Goal: Information Seeking & Learning: Learn about a topic

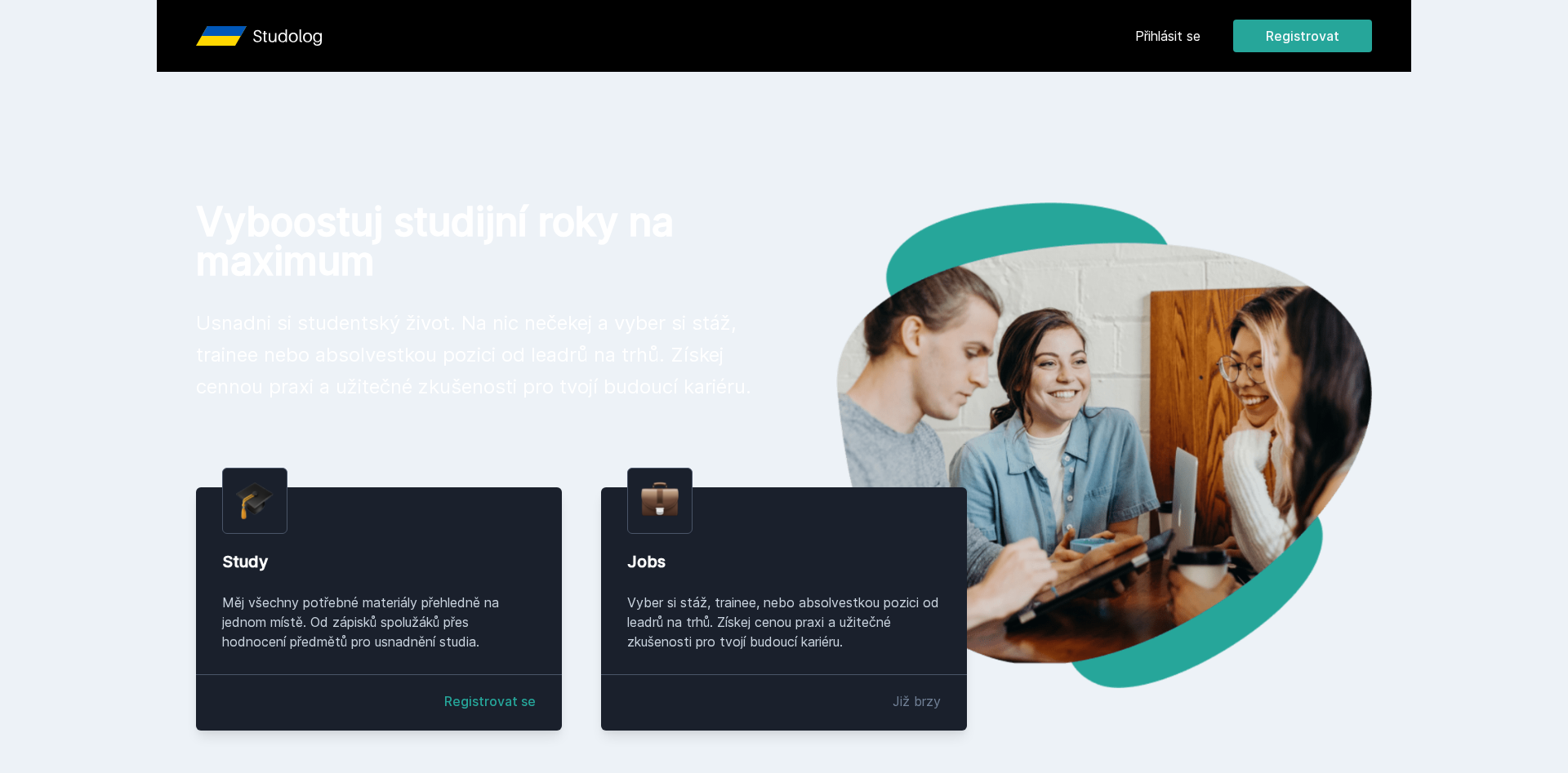
click at [794, 103] on button "Ne" at bounding box center [787, 105] width 59 height 40
click at [1192, 34] on link "Přihlásit se" at bounding box center [1168, 36] width 65 height 19
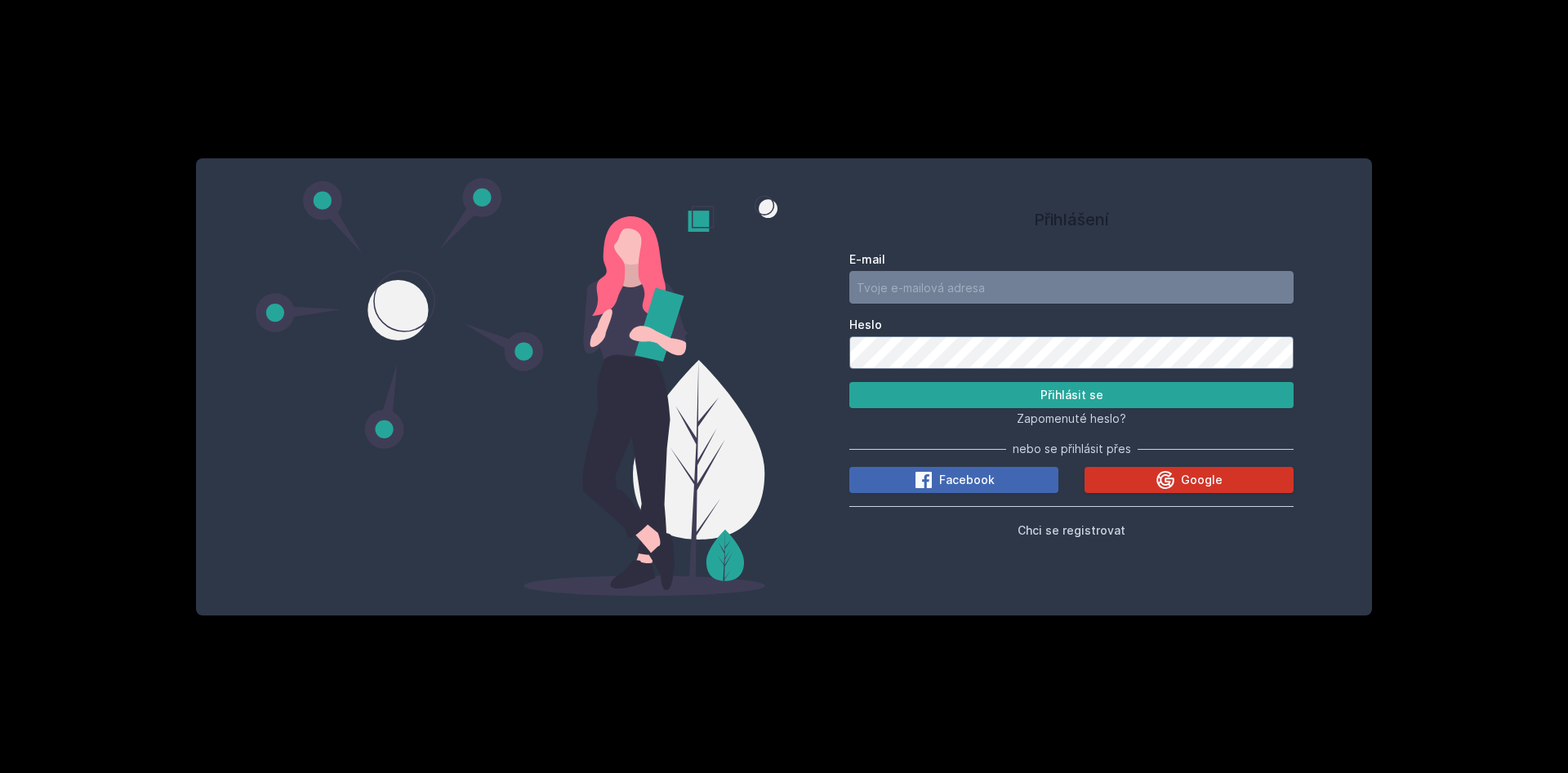
click at [1163, 477] on icon at bounding box center [1165, 480] width 18 height 18
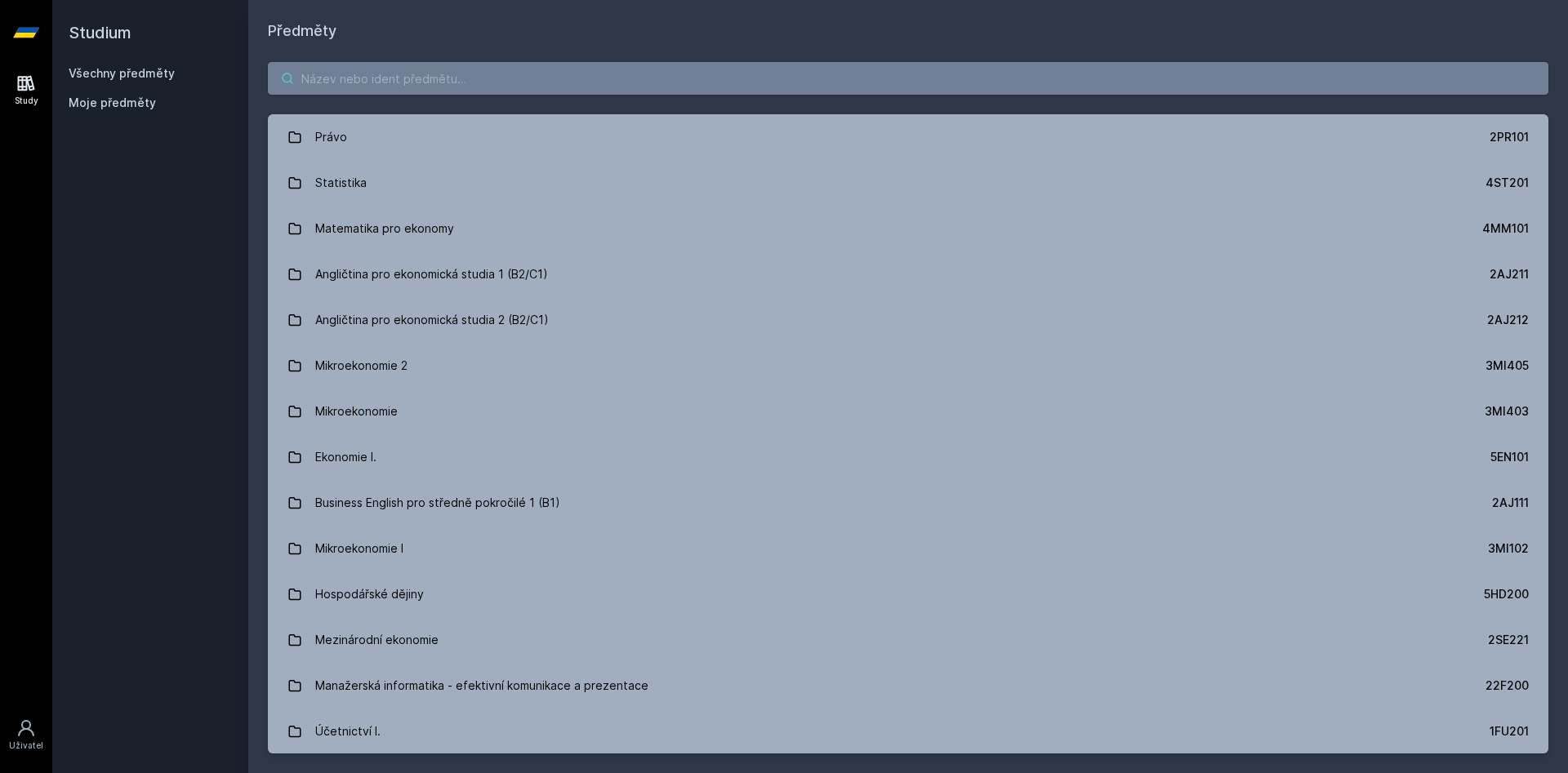
click at [377, 81] on input "search" at bounding box center [907, 79] width 1280 height 33
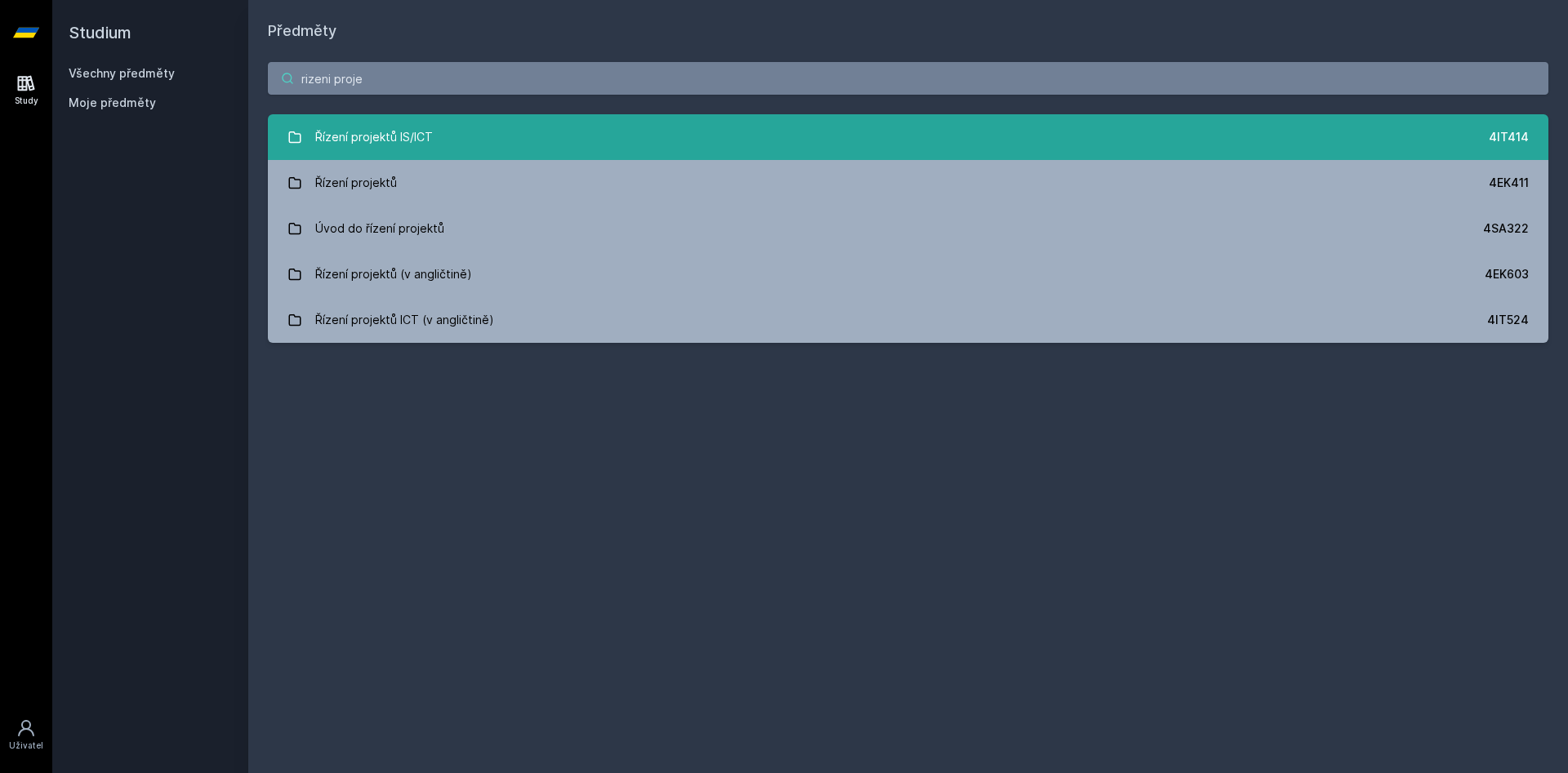
type input "rizeni proje"
click at [420, 133] on div "Řízení projektů IS/ICT" at bounding box center [374, 137] width 117 height 33
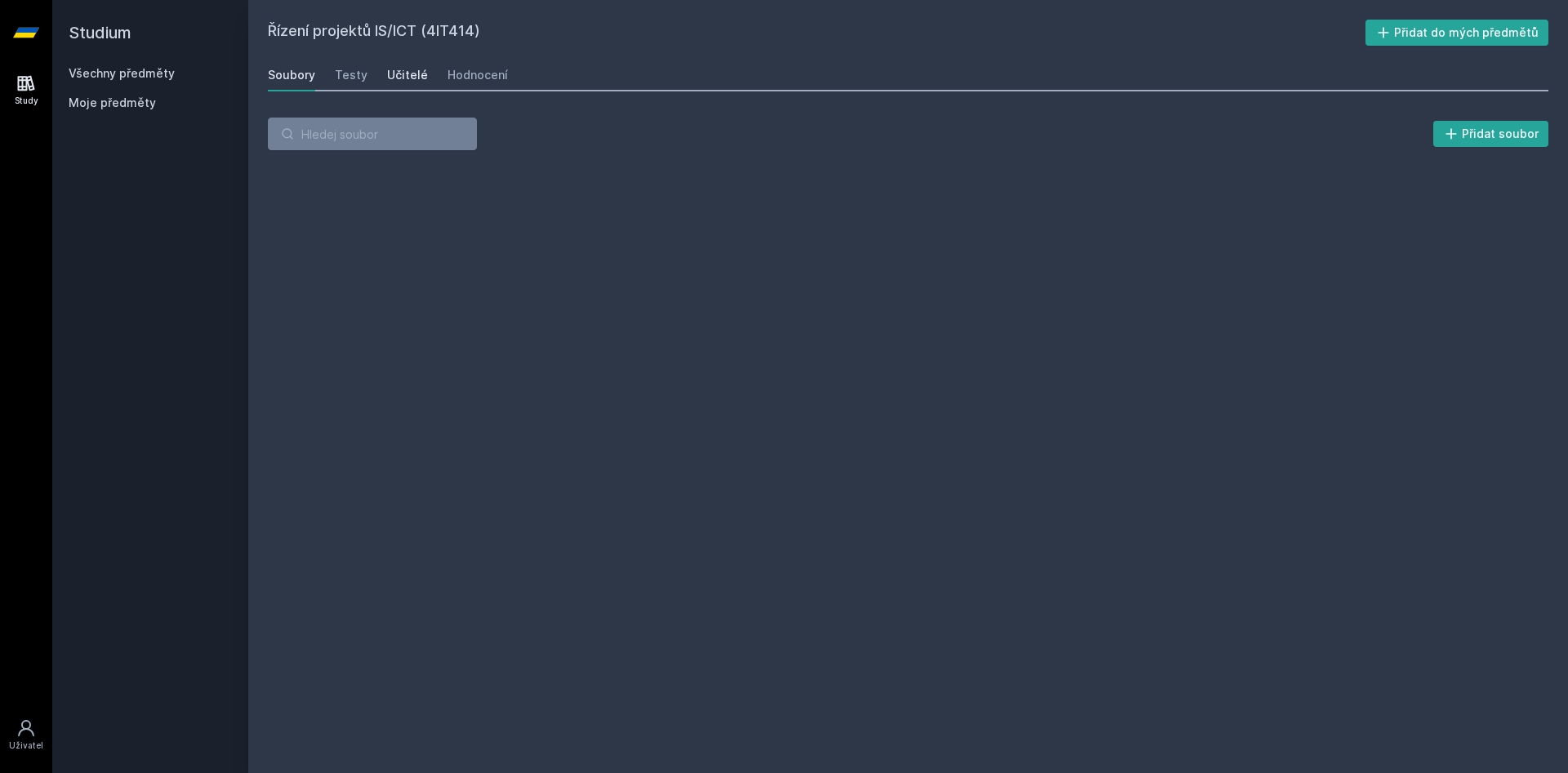
click at [414, 73] on div "Učitelé" at bounding box center [407, 75] width 40 height 16
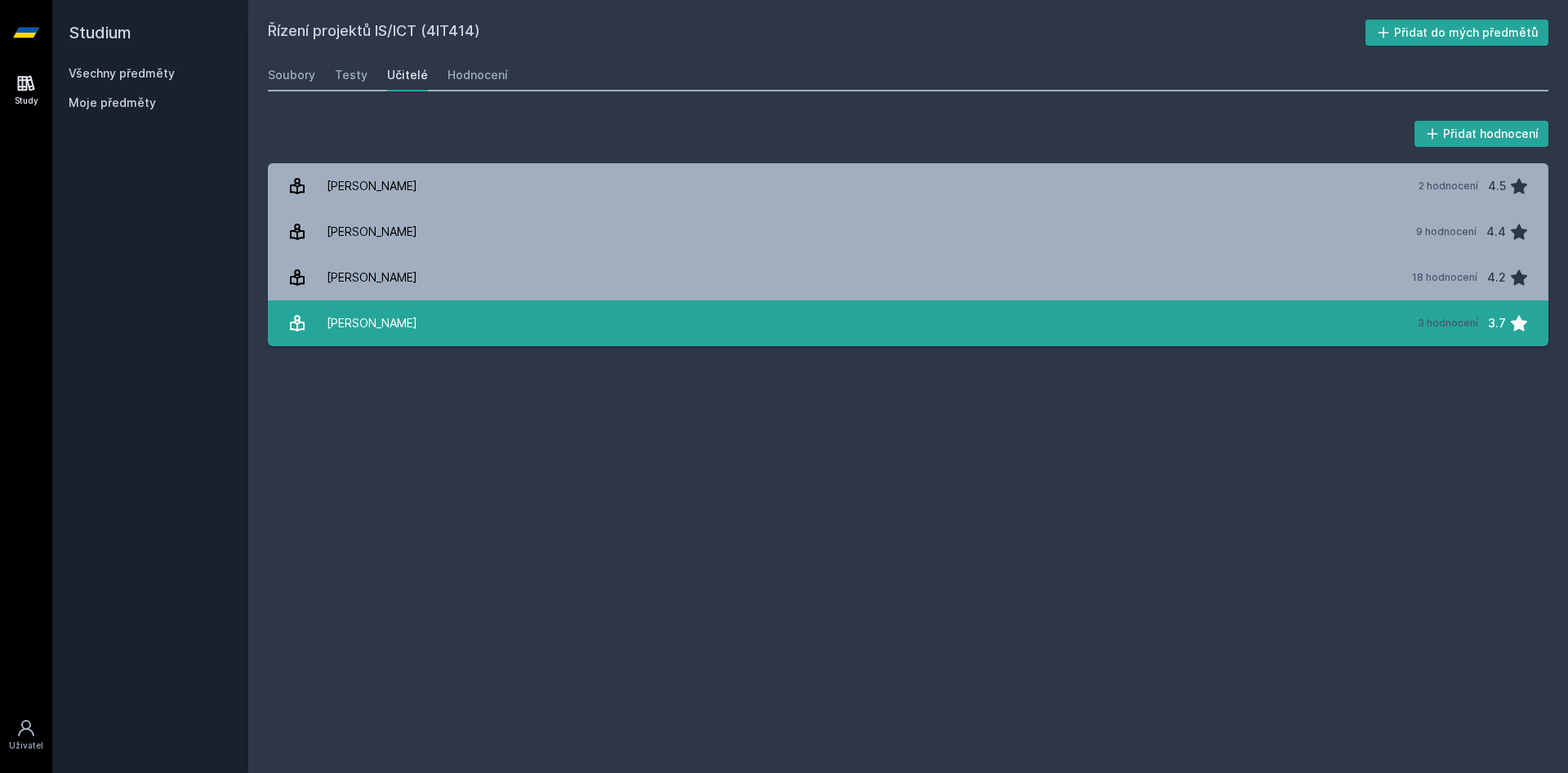
click at [1227, 316] on link "Kučera Jan 3 hodnocení 3.7" at bounding box center [907, 323] width 1280 height 46
